Goal: Task Accomplishment & Management: Manage account settings

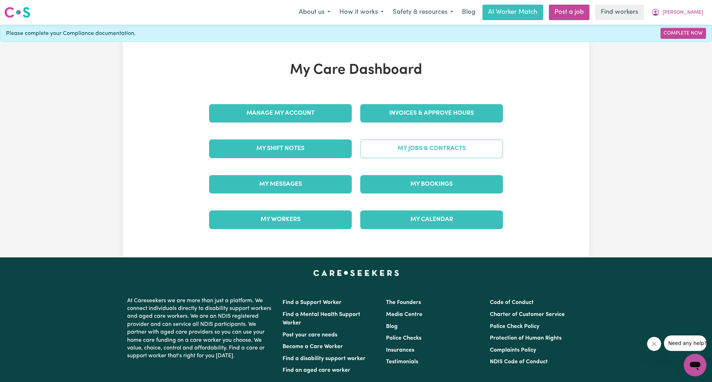
click at [444, 144] on link "My Jobs & Contracts" at bounding box center [431, 149] width 143 height 18
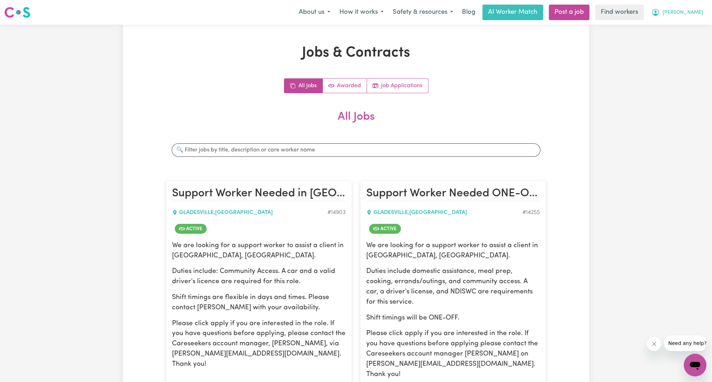
click at [693, 9] on span "[PERSON_NAME]" at bounding box center [683, 13] width 41 height 8
click at [685, 21] on link "My Dashboard" at bounding box center [680, 27] width 56 height 13
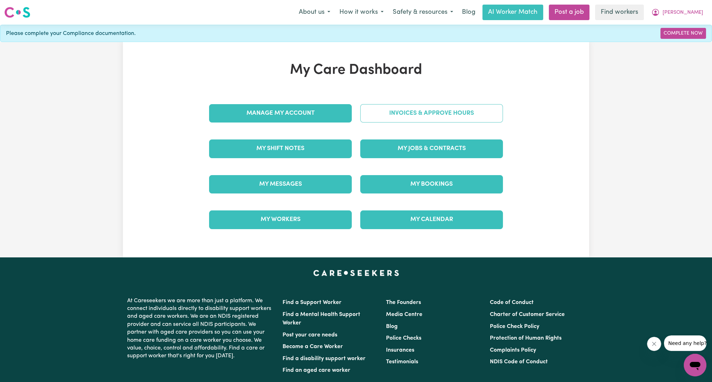
click at [445, 107] on link "Invoices & Approve Hours" at bounding box center [431, 113] width 143 height 18
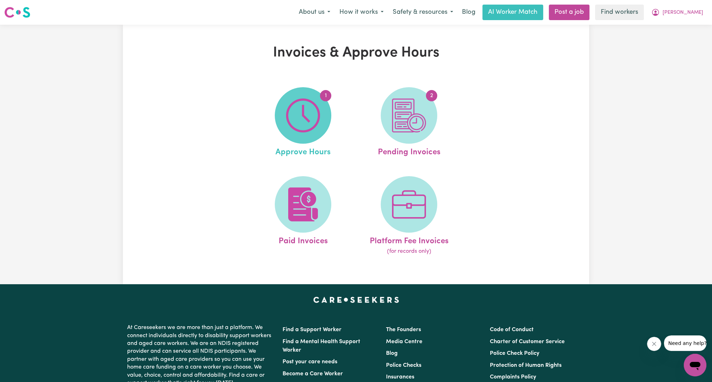
click at [307, 135] on span "1" at bounding box center [303, 115] width 57 height 57
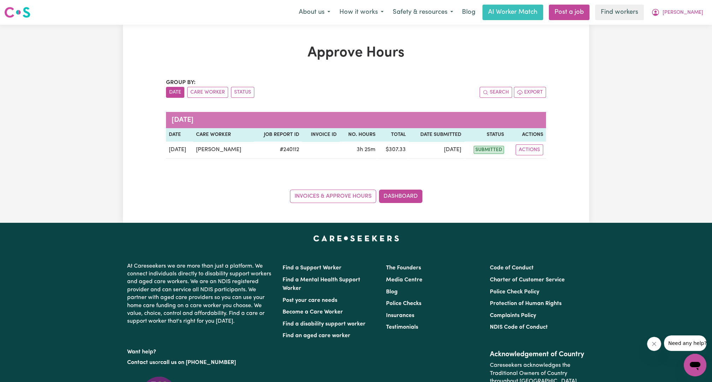
click at [680, 21] on nav "Menu About us How it works Safety & resources Blog AI Worker Match Post a job F…" at bounding box center [356, 12] width 712 height 25
click at [660, 14] on icon "My Account" at bounding box center [655, 12] width 8 height 8
click at [673, 24] on link "My Dashboard" at bounding box center [680, 27] width 56 height 13
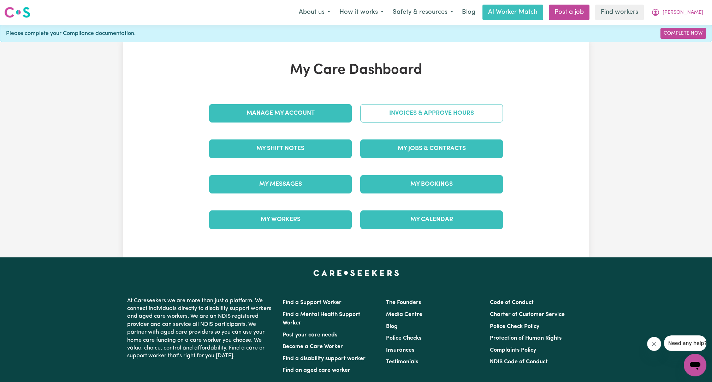
click at [444, 110] on link "Invoices & Approve Hours" at bounding box center [431, 113] width 143 height 18
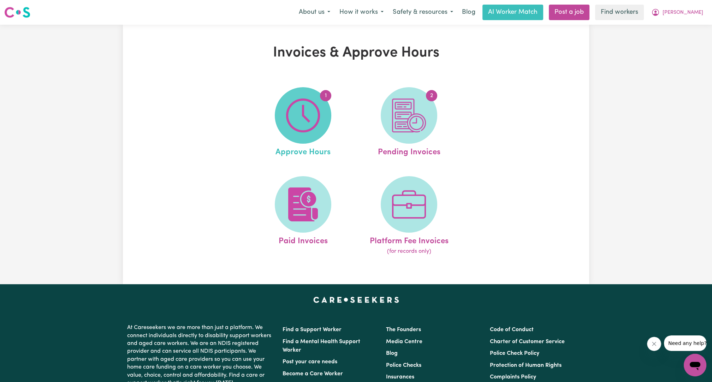
click at [307, 123] on img at bounding box center [303, 116] width 34 height 34
